Goal: Task Accomplishment & Management: Manage account settings

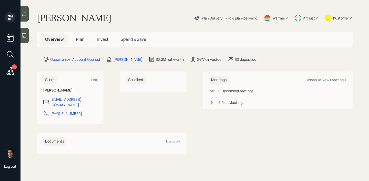
click at [79, 41] on span "Plan" at bounding box center [80, 39] width 8 height 6
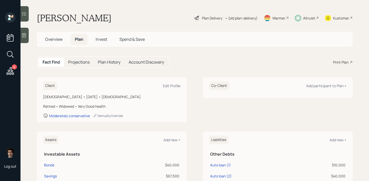
click at [99, 43] on h5 "Invest" at bounding box center [101, 39] width 20 height 11
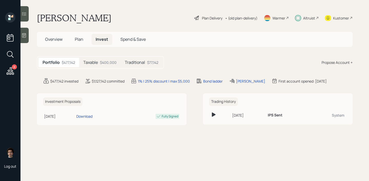
click at [78, 44] on h5 "Plan" at bounding box center [79, 39] width 17 height 11
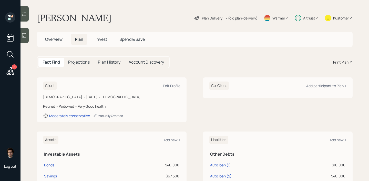
click at [202, 16] on div "Plan Delivery" at bounding box center [212, 17] width 20 height 5
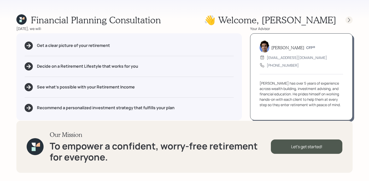
click at [348, 18] on icon at bounding box center [348, 19] width 5 height 5
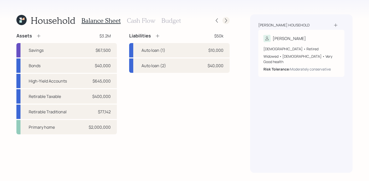
click at [227, 20] on icon at bounding box center [225, 20] width 5 height 5
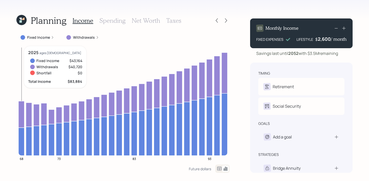
click at [22, 111] on icon at bounding box center [21, 114] width 6 height 26
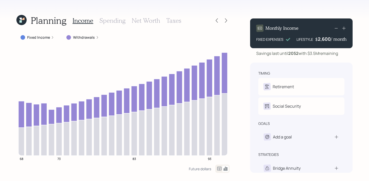
click at [85, 35] on label "Withdrawals" at bounding box center [84, 37] width 22 height 5
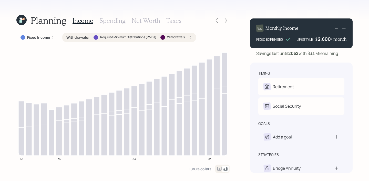
click at [85, 35] on label "Withdrawals :" at bounding box center [77, 37] width 23 height 5
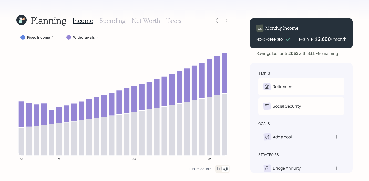
click at [16, 17] on icon at bounding box center [21, 20] width 10 height 10
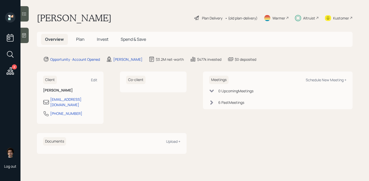
click at [102, 43] on h5 "Invest" at bounding box center [103, 39] width 20 height 11
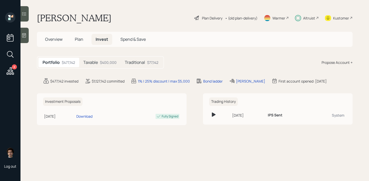
click at [98, 62] on h5 "Taxable" at bounding box center [90, 62] width 15 height 5
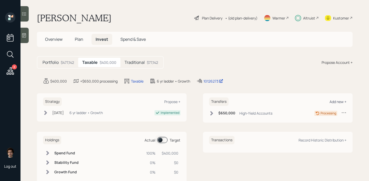
click at [335, 100] on div "Add new +" at bounding box center [337, 101] width 17 height 5
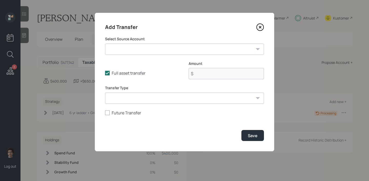
click at [155, 58] on form "Select Source Account Bonds ($40,000 | Taxable Investment) Savings ($67,500 | E…" at bounding box center [184, 88] width 159 height 105
click at [156, 55] on form "Select Source Account Bonds ($40,000 | Taxable Investment) Savings ($67,500 | E…" at bounding box center [184, 88] width 159 height 105
click at [155, 53] on select "Bonds ($40,000 | Taxable Investment) Savings ($67,500 | Emergency Fund) High-Yi…" at bounding box center [184, 49] width 159 height 11
select select "a1d269d0-8498-4a76-af01-4ebb35db4062"
click at [105, 44] on select "Bonds ($40,000 | Taxable Investment) Savings ($67,500 | Emergency Fund) High-Yi…" at bounding box center [184, 49] width 159 height 11
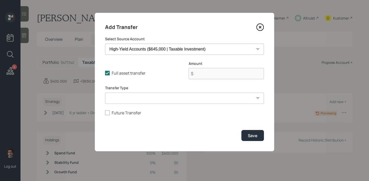
type input "$ 645,000"
click at [259, 23] on icon at bounding box center [260, 27] width 8 height 8
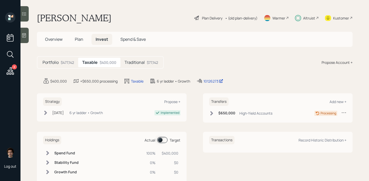
scroll to position [14, 0]
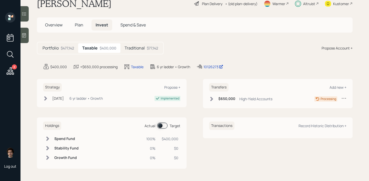
click at [309, 129] on div "Transactions Record Historic Distribution +" at bounding box center [277, 125] width 137 height 8
click at [309, 126] on div "Record Historic Distribution +" at bounding box center [322, 125] width 48 height 5
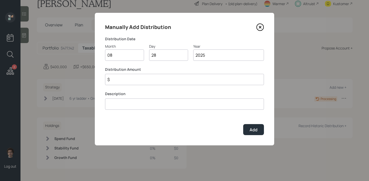
click at [143, 83] on input "$" at bounding box center [184, 79] width 159 height 11
type input "$ 27,146"
click at [134, 103] on input at bounding box center [184, 103] width 159 height 11
type input "previous month distributions"
click at [243, 124] on button "Add" at bounding box center [253, 129] width 21 height 11
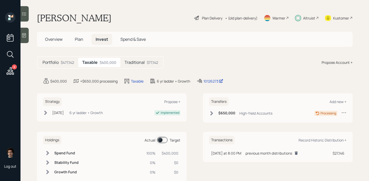
click at [162, 140] on span at bounding box center [162, 140] width 11 height 6
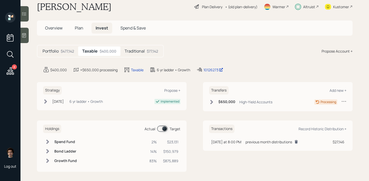
scroll to position [14, 0]
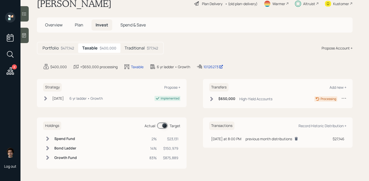
click at [166, 126] on span at bounding box center [162, 125] width 11 height 6
click at [161, 129] on span at bounding box center [162, 125] width 11 height 6
click at [248, 143] on td "previous month distributions" at bounding box center [286, 138] width 87 height 9
